Goal: Contribute content: Add original content to the website for others to see

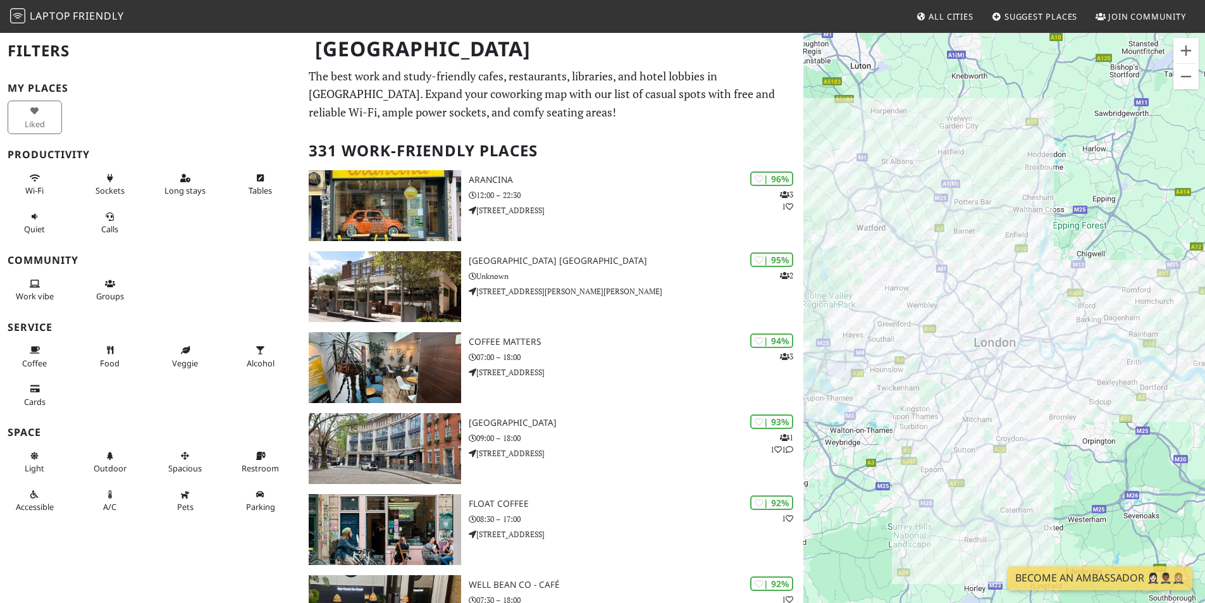
click at [1017, 21] on span "Suggest Places" at bounding box center [1041, 16] width 73 height 11
click at [1035, 15] on span "Suggest Places" at bounding box center [1041, 16] width 73 height 11
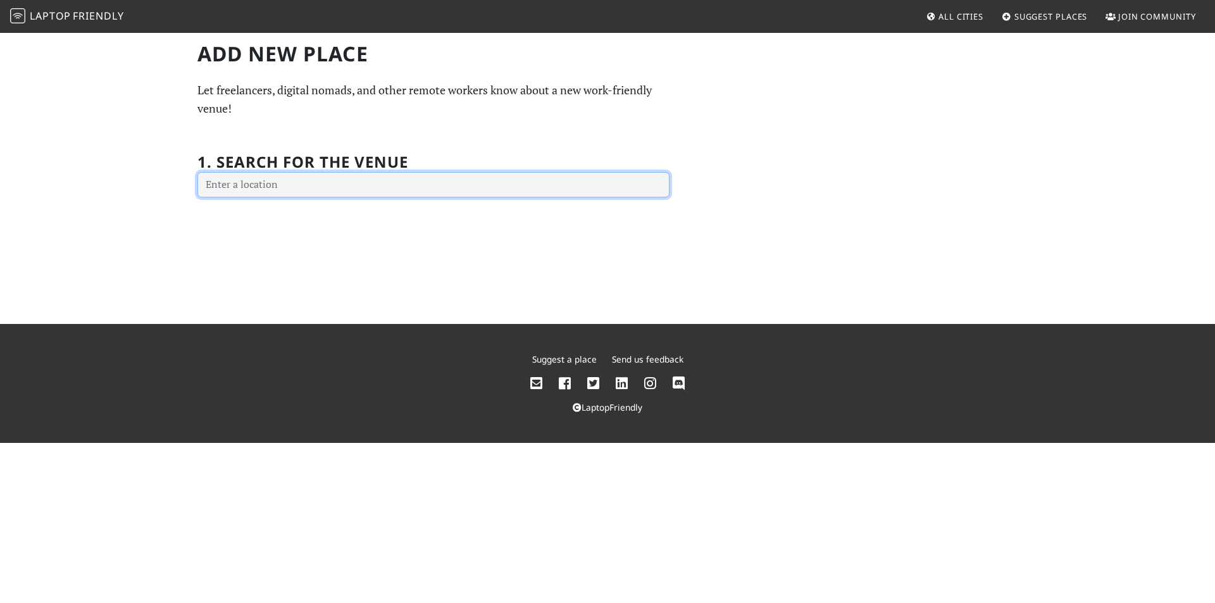
click at [271, 187] on input "text" at bounding box center [433, 184] width 472 height 25
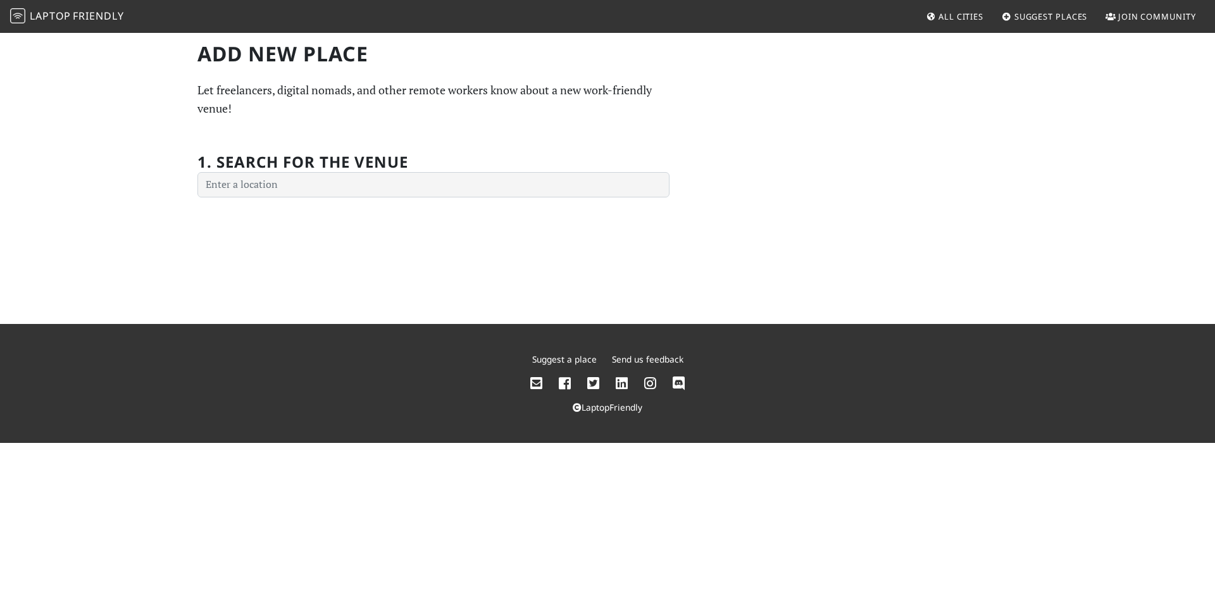
click at [953, 21] on span "All Cities" at bounding box center [960, 16] width 45 height 11
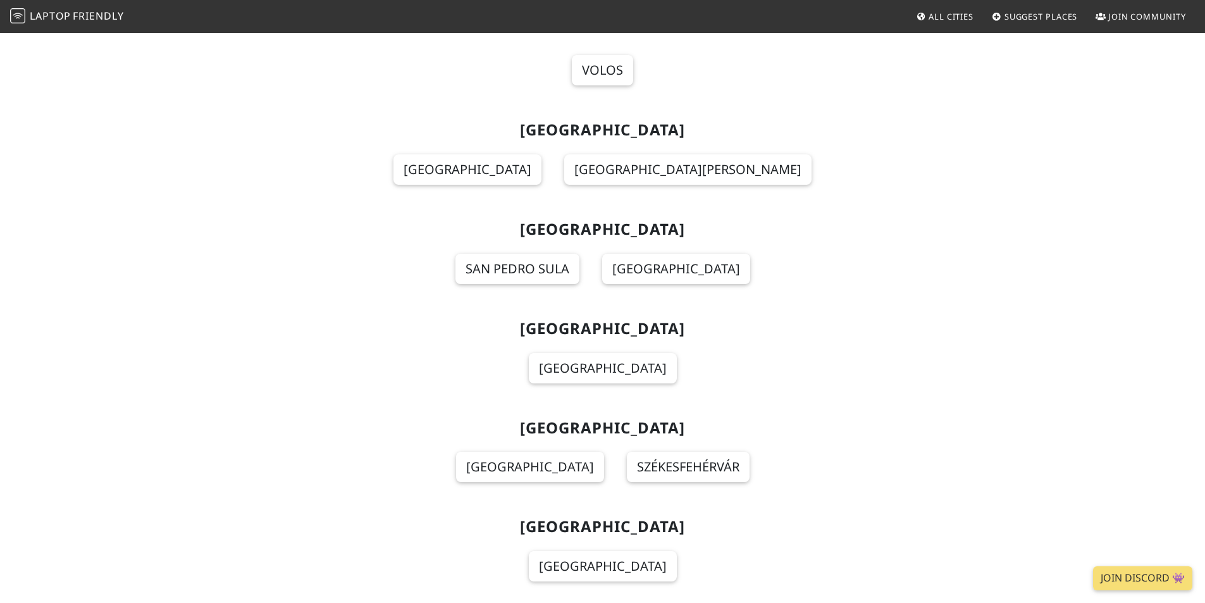
scroll to position [5103, 0]
